Goal: Navigation & Orientation: Find specific page/section

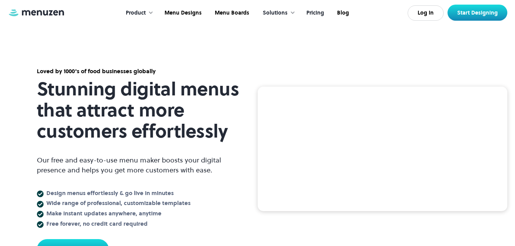
click at [315, 15] on link "Pricing" at bounding box center [314, 13] width 31 height 24
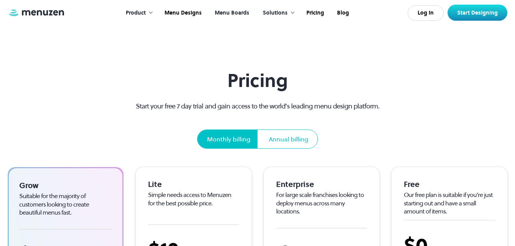
click at [232, 12] on link "Menu Boards" at bounding box center [232, 13] width 48 height 24
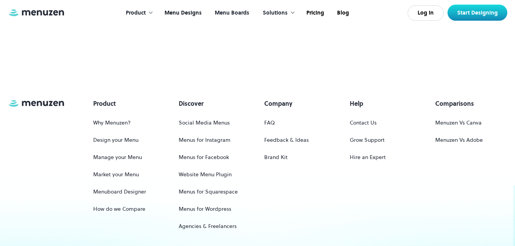
scroll to position [1036, 0]
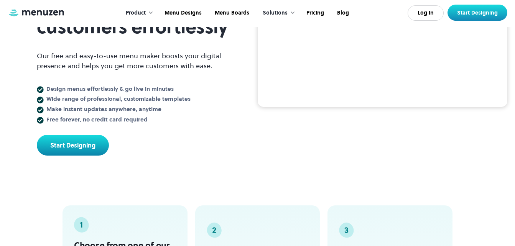
scroll to position [115, 0]
